Goal: Task Accomplishment & Management: Use online tool/utility

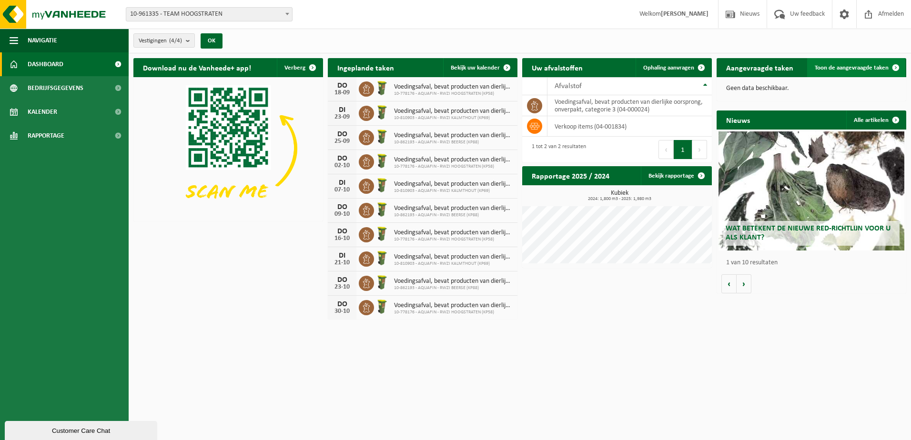
click at [891, 69] on span at bounding box center [895, 67] width 19 height 19
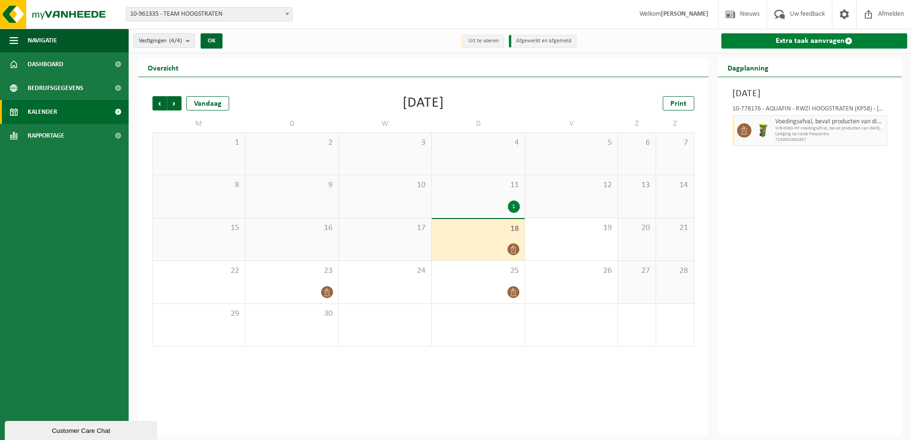
click at [812, 42] on link "Extra taak aanvragen" at bounding box center [814, 40] width 186 height 15
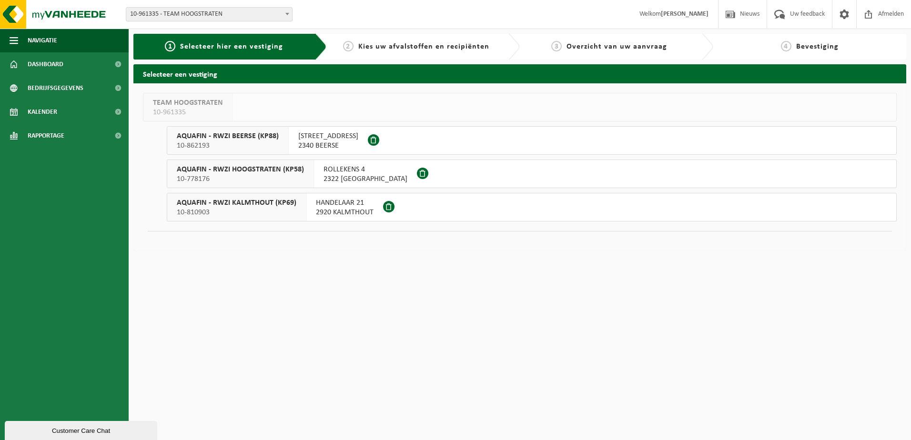
click at [339, 212] on span "2920 KALMTHOUT" at bounding box center [345, 213] width 58 height 10
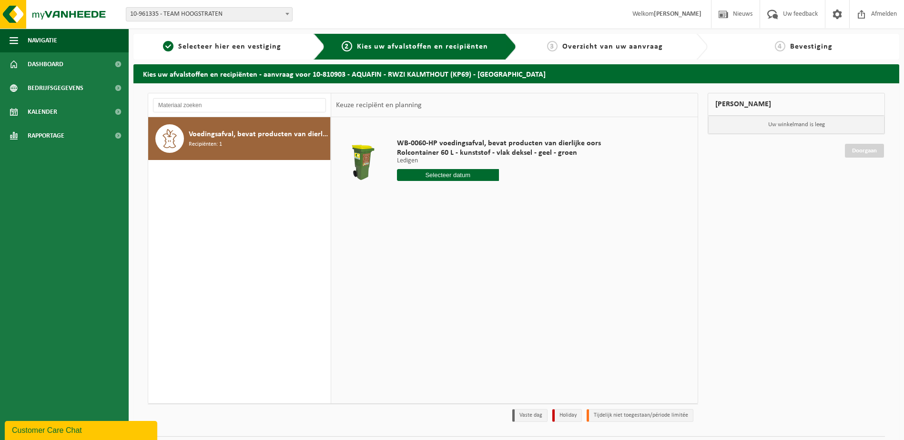
drag, startPoint x: 789, startPoint y: 156, endPoint x: 633, endPoint y: 117, distance: 160.5
